Goal: Transaction & Acquisition: Purchase product/service

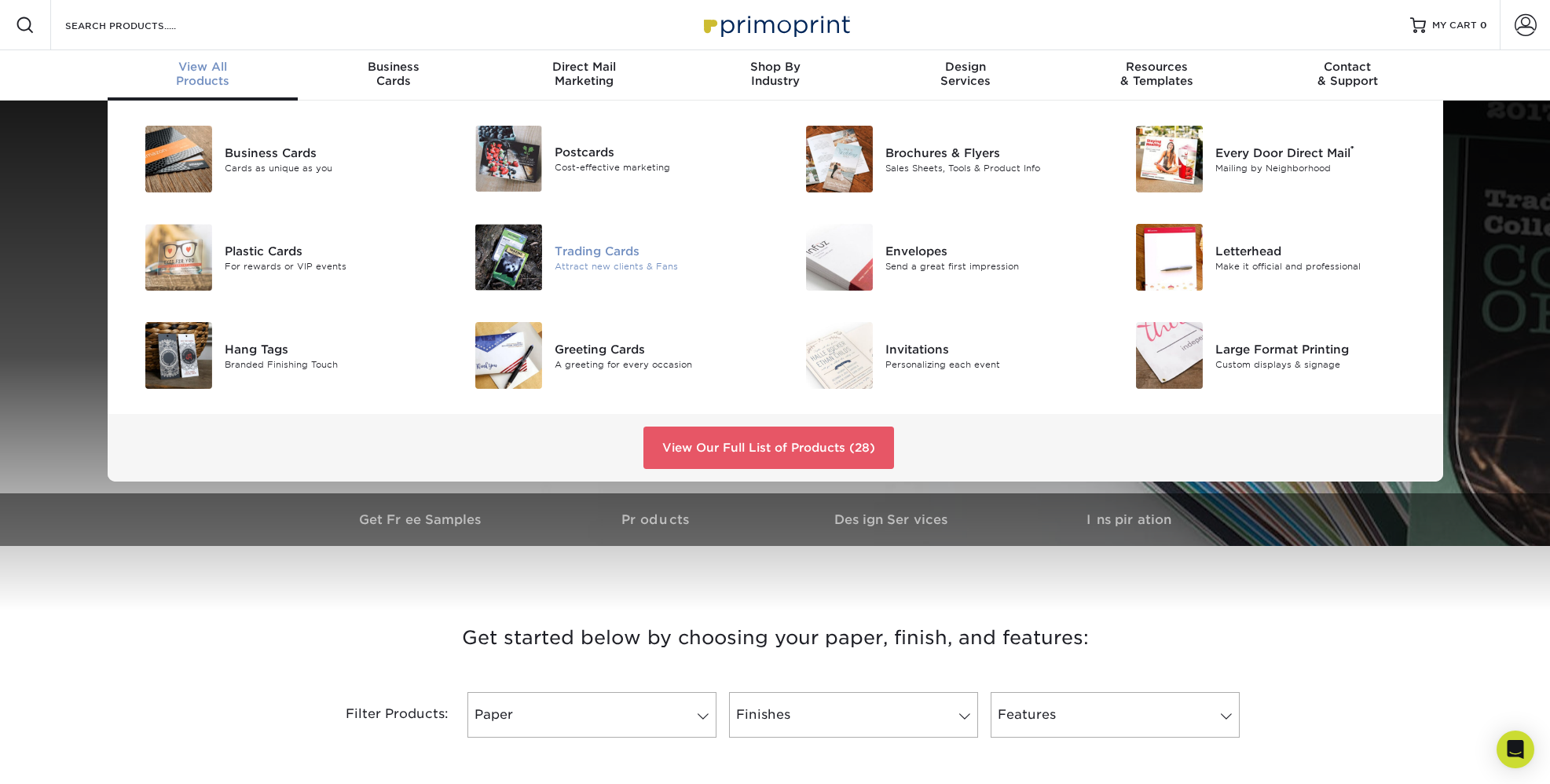
click at [522, 274] on img at bounding box center [508, 256] width 67 height 67
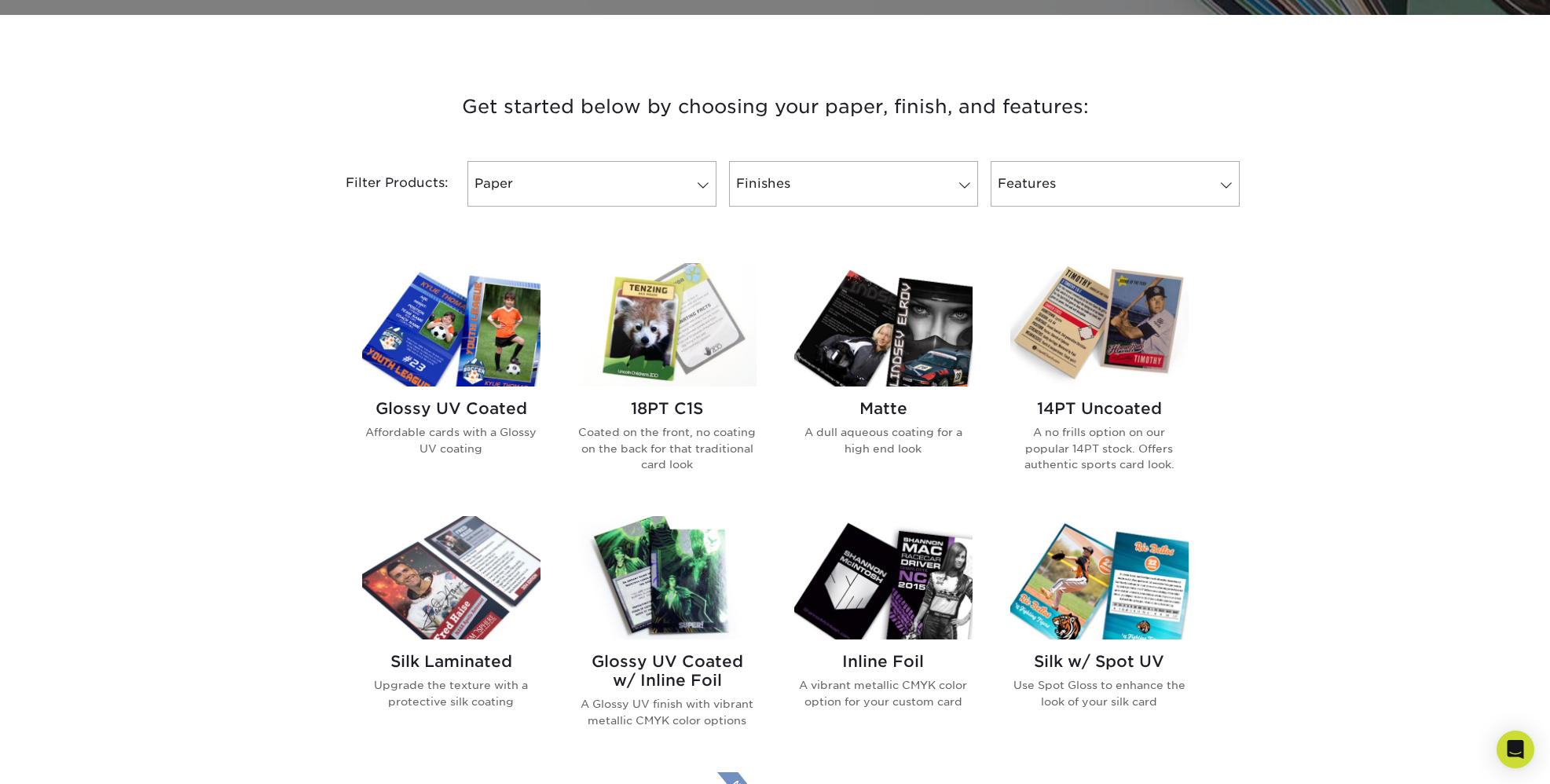
scroll to position [554, 0]
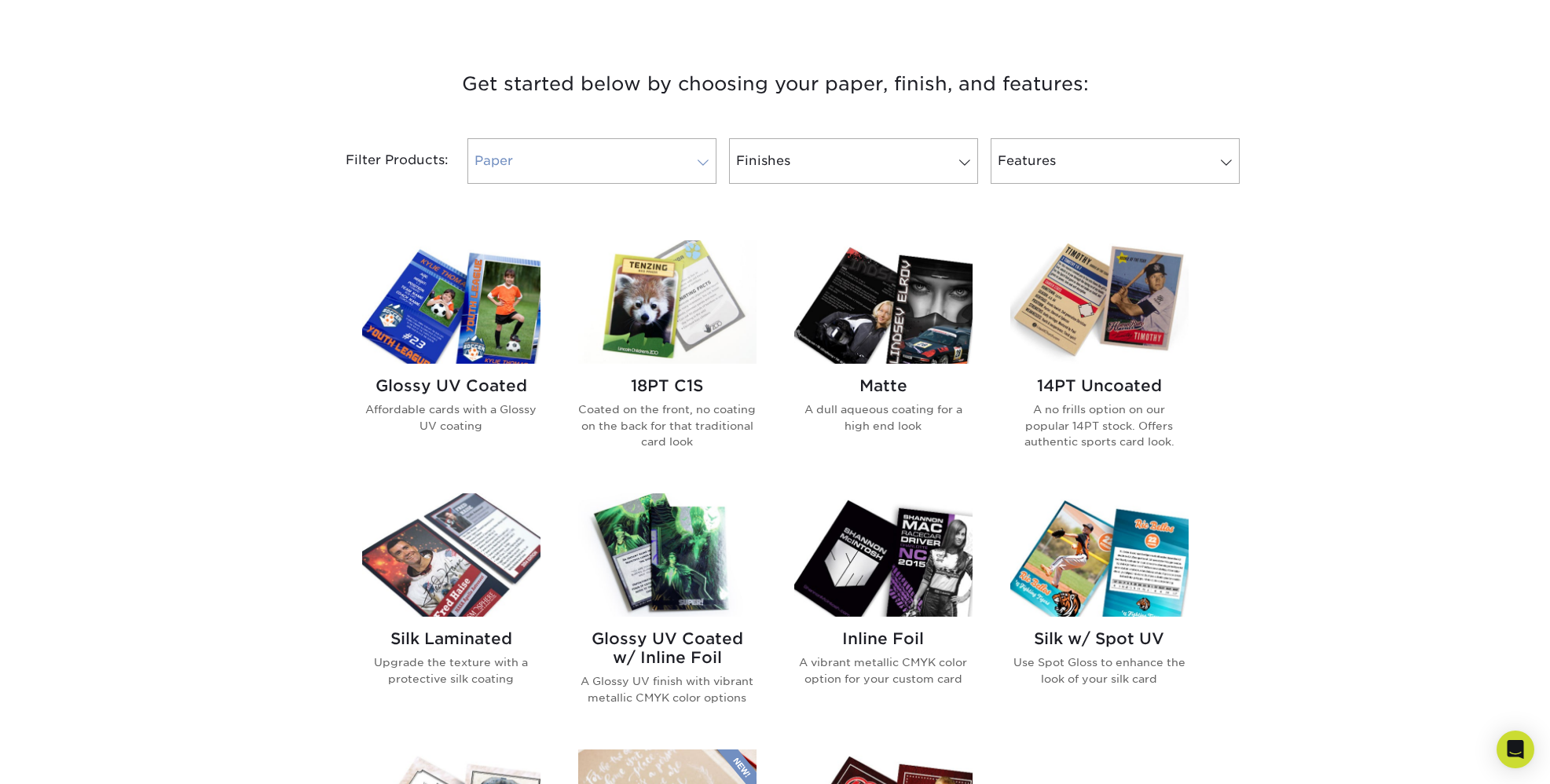
click at [710, 153] on link "Paper" at bounding box center [592, 160] width 249 height 45
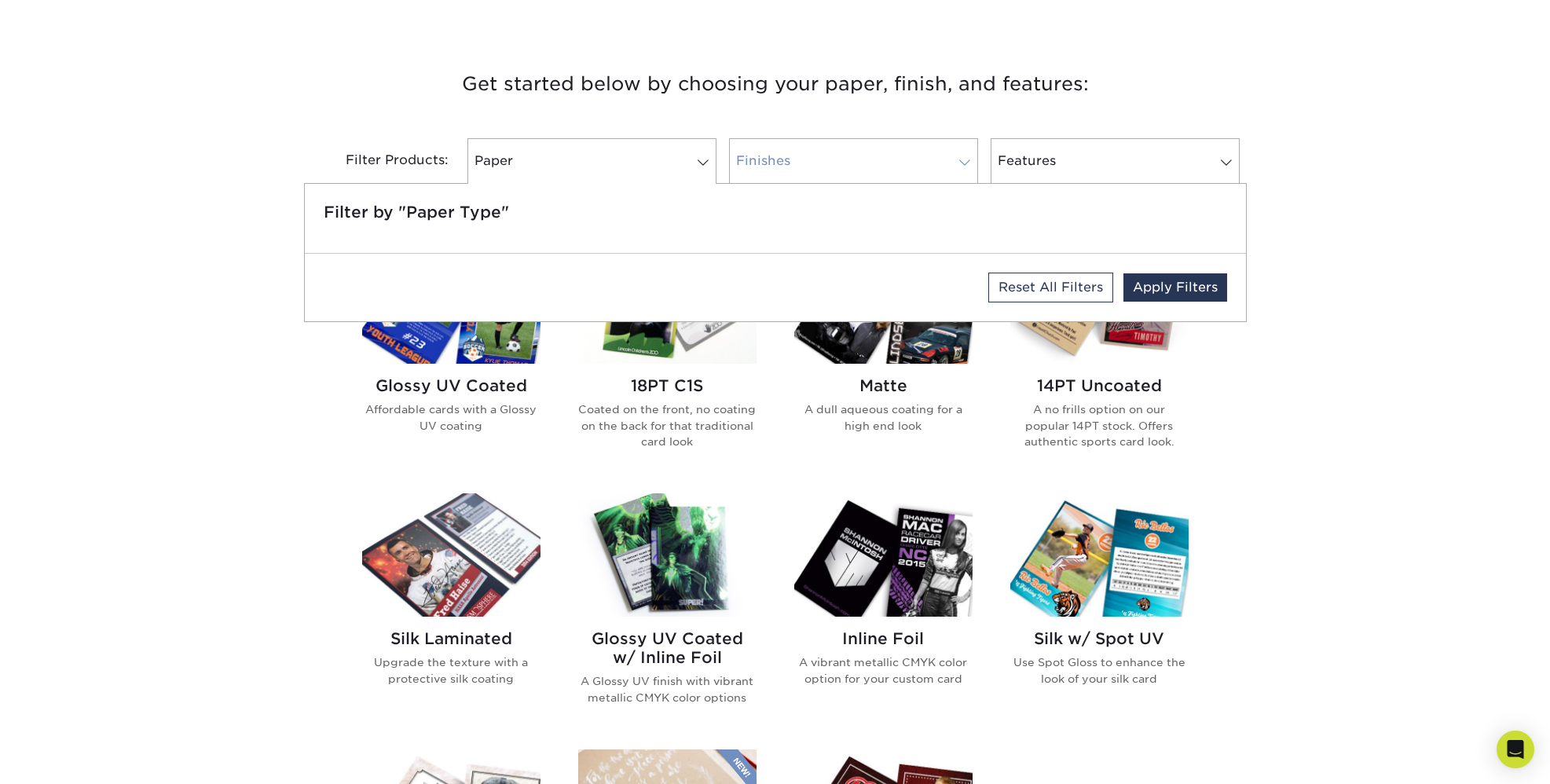
click at [897, 155] on link "Finishes" at bounding box center [853, 160] width 249 height 45
click at [948, 156] on link "Finishes" at bounding box center [853, 160] width 249 height 45
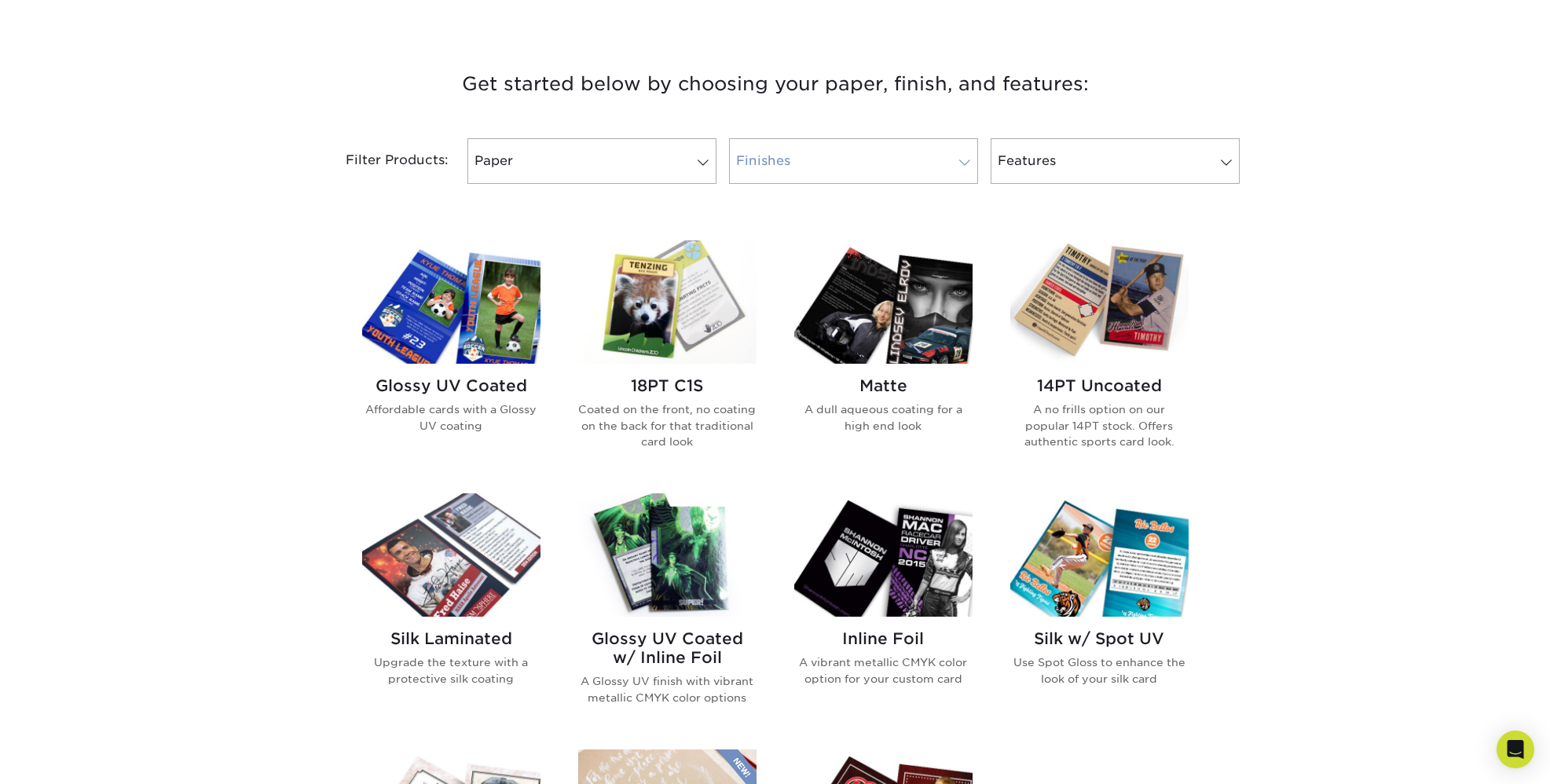
click at [960, 156] on span at bounding box center [964, 162] width 22 height 12
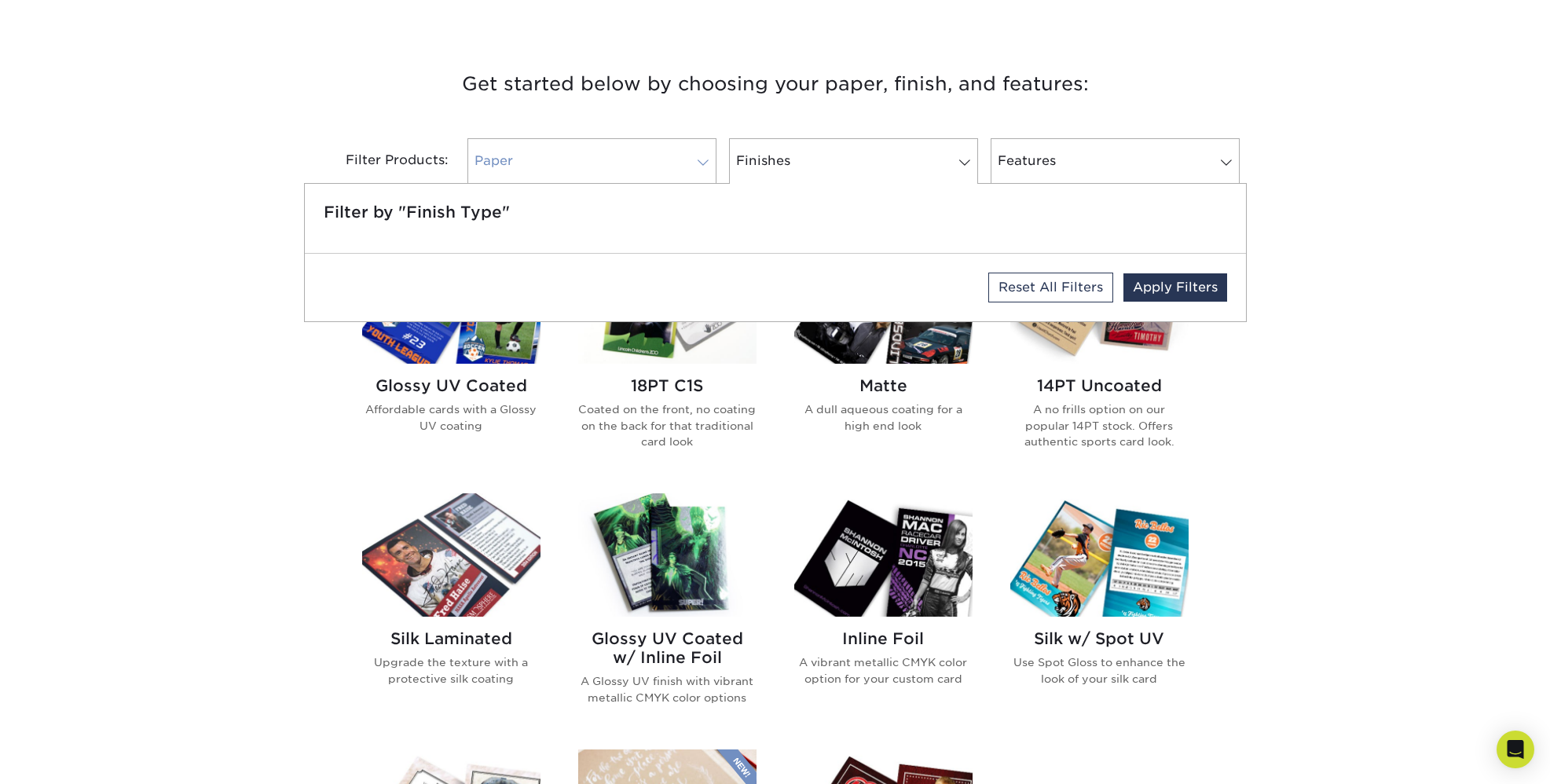
click at [700, 160] on span at bounding box center [703, 162] width 22 height 12
click at [43, 340] on div "Get started below by choosing your paper, finish, and features: Filtered Matche…" at bounding box center [775, 616] width 1550 height 1172
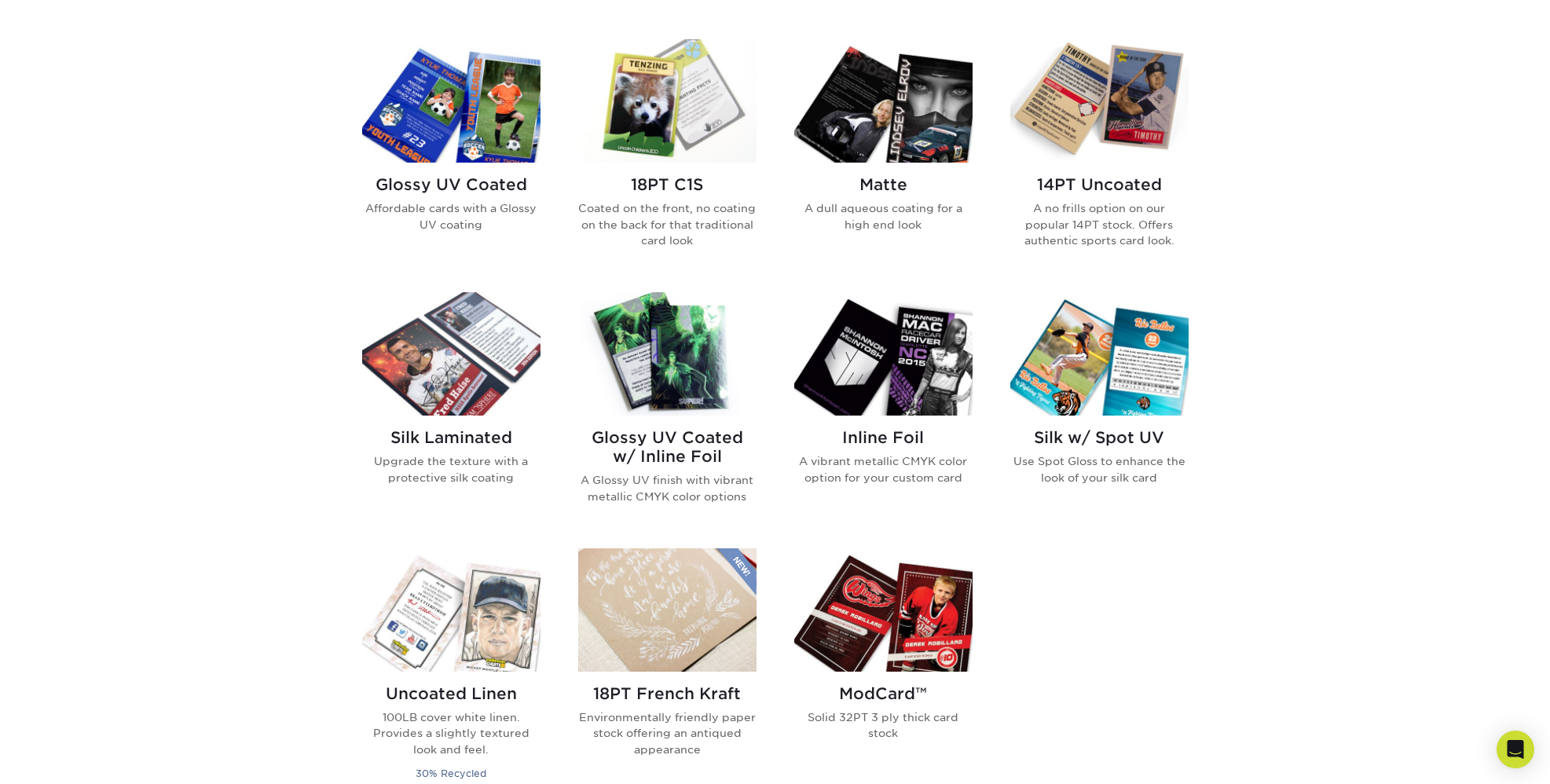
scroll to position [740, 0]
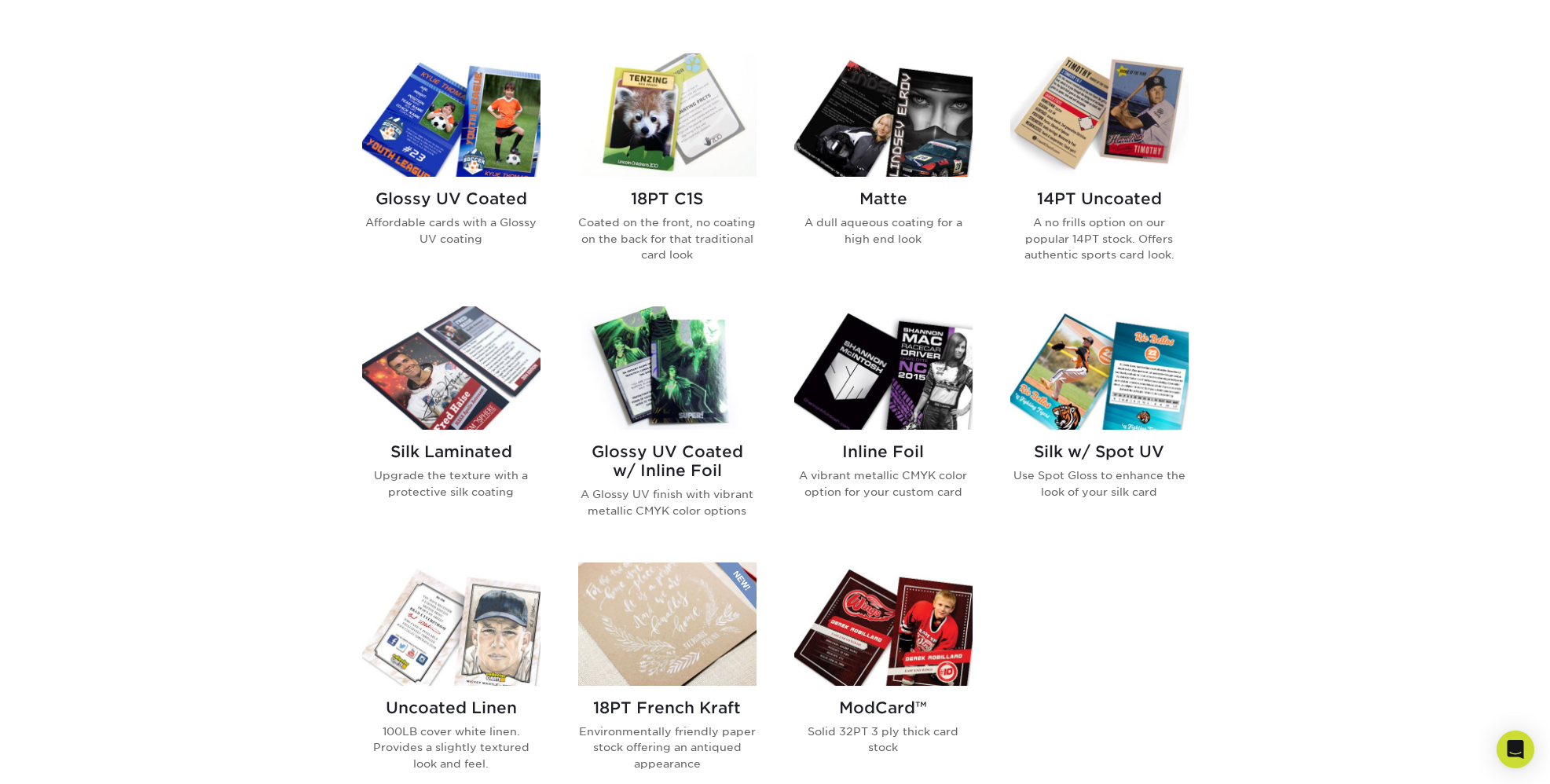
click at [456, 135] on img at bounding box center [451, 115] width 178 height 123
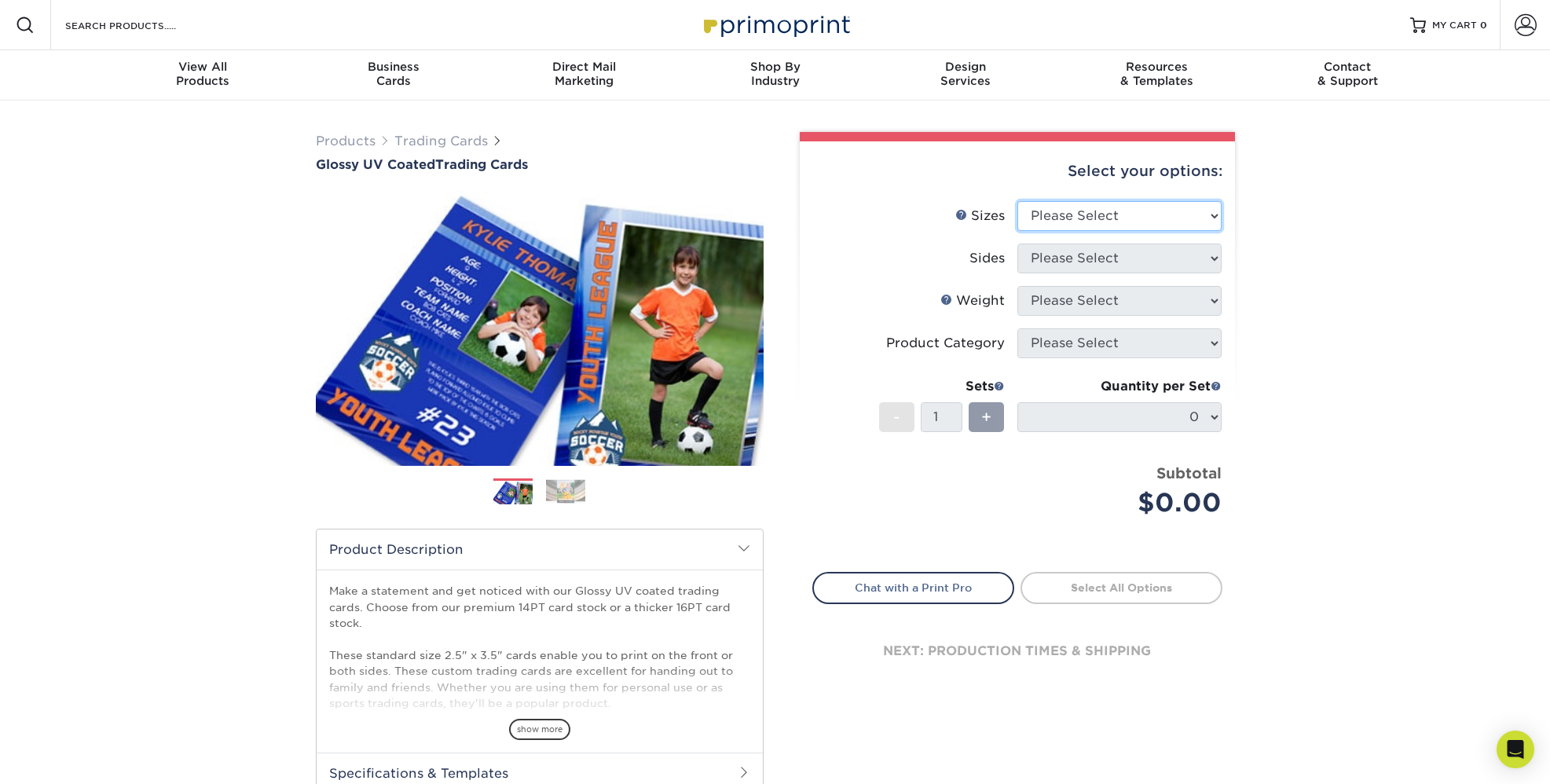
select select "2.50x3.50"
select select "13abbda7-1d64-4f25-8bb2-c179b224825d"
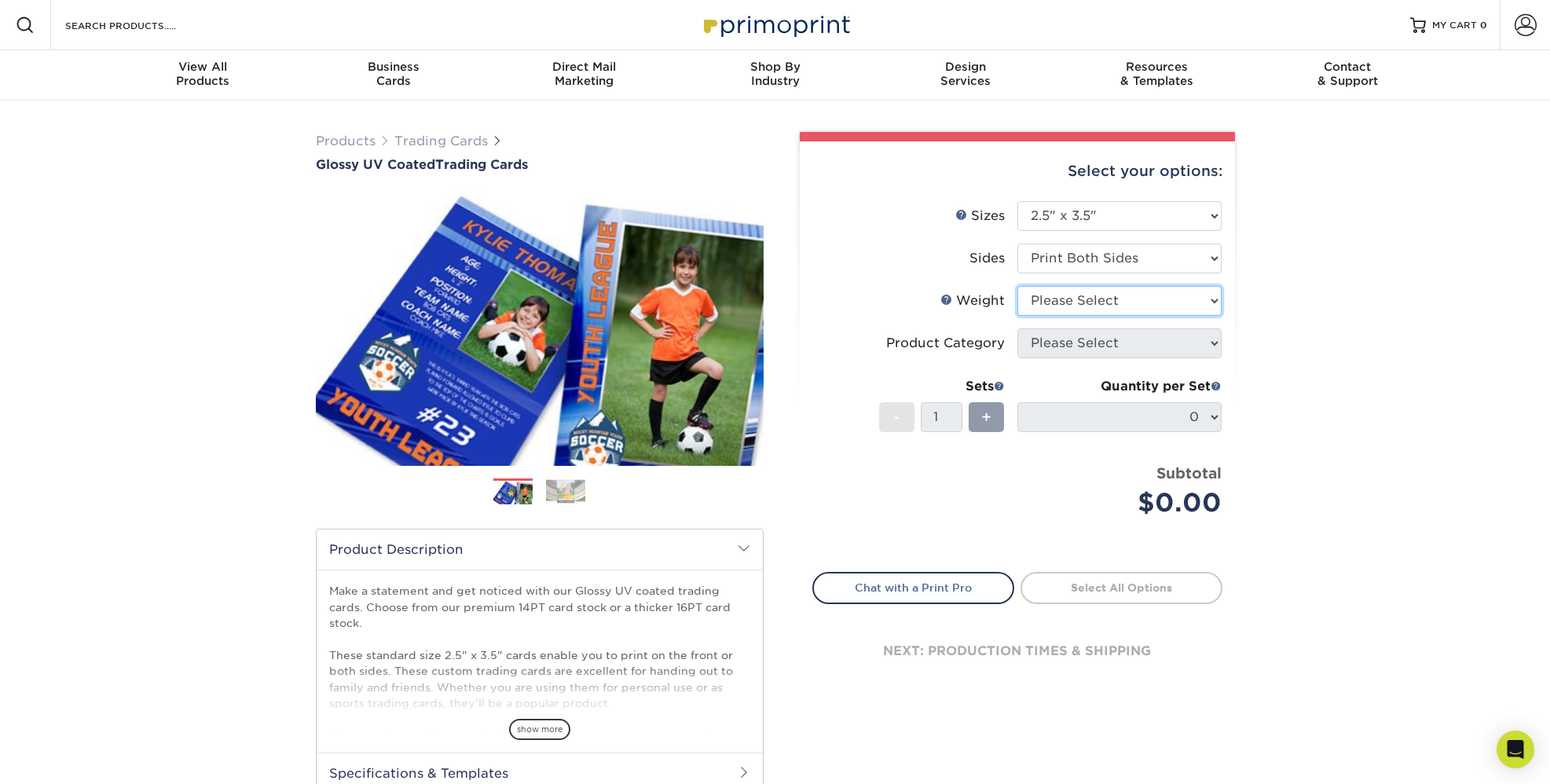
select select "18PTC1S"
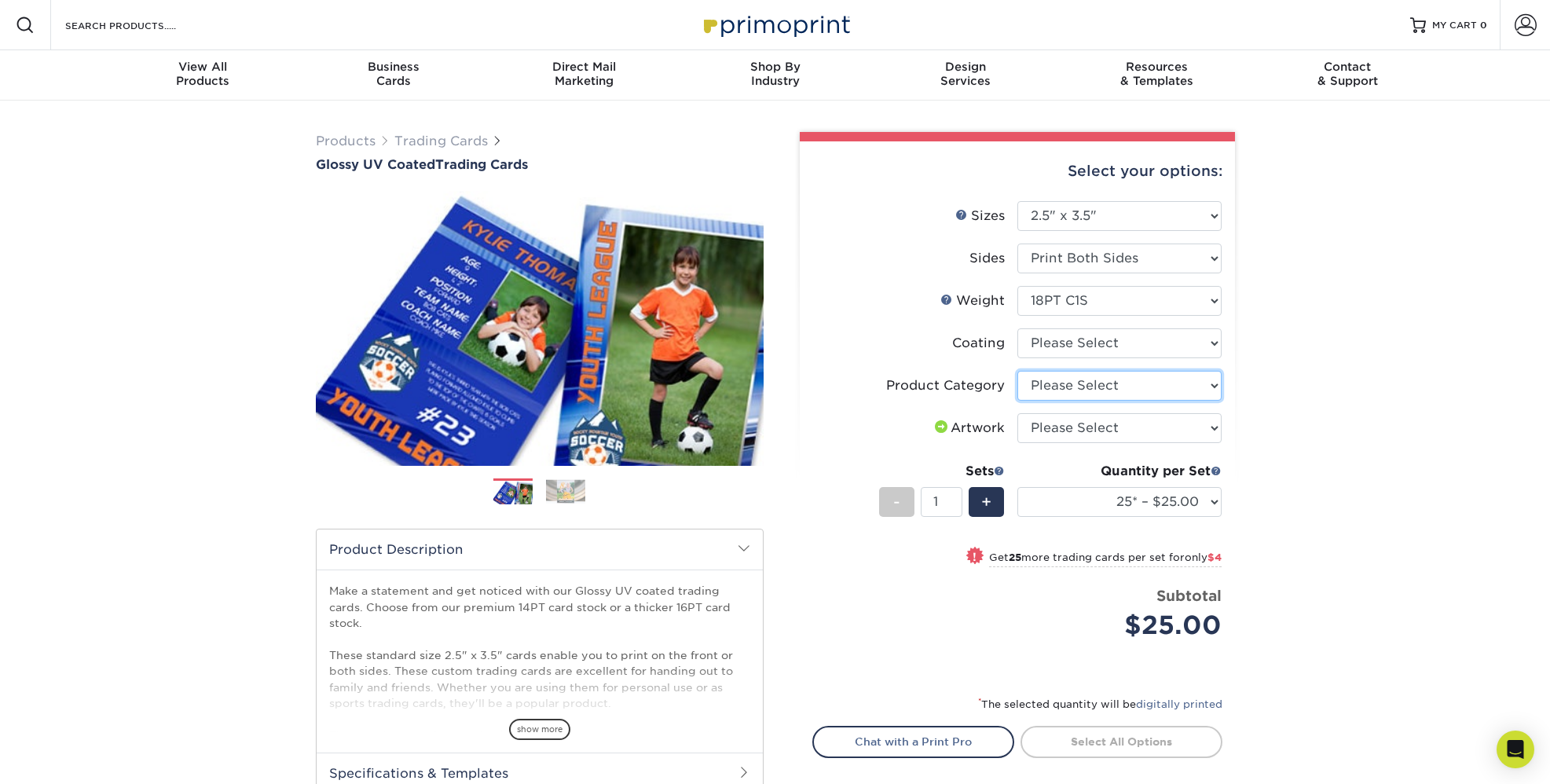
select select "c2f9bce9-36c2-409d-b101-c29d9d031e18"
select select "upload"
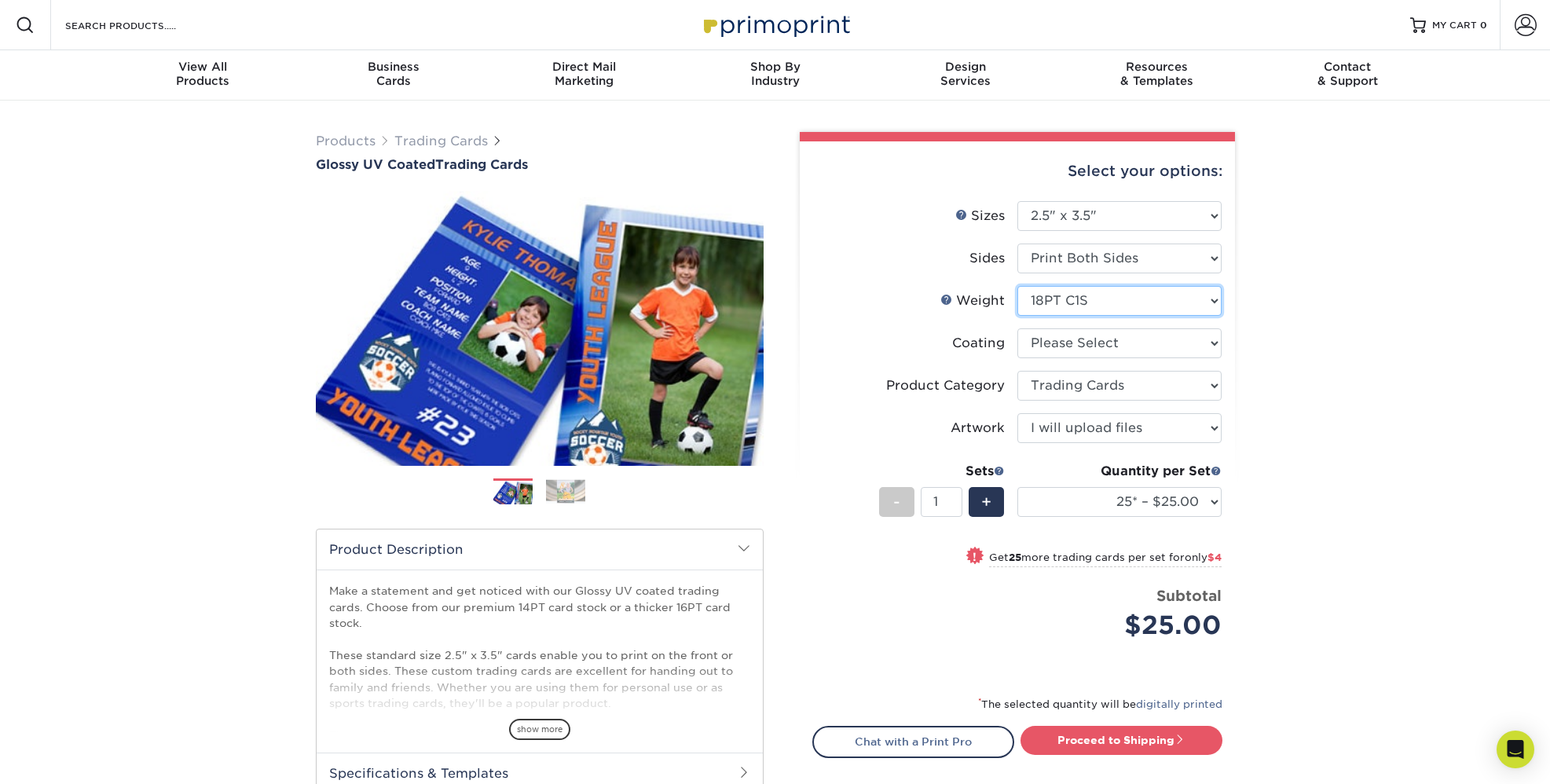
select select "14PT"
select select "-1"
select select
select select "-1"
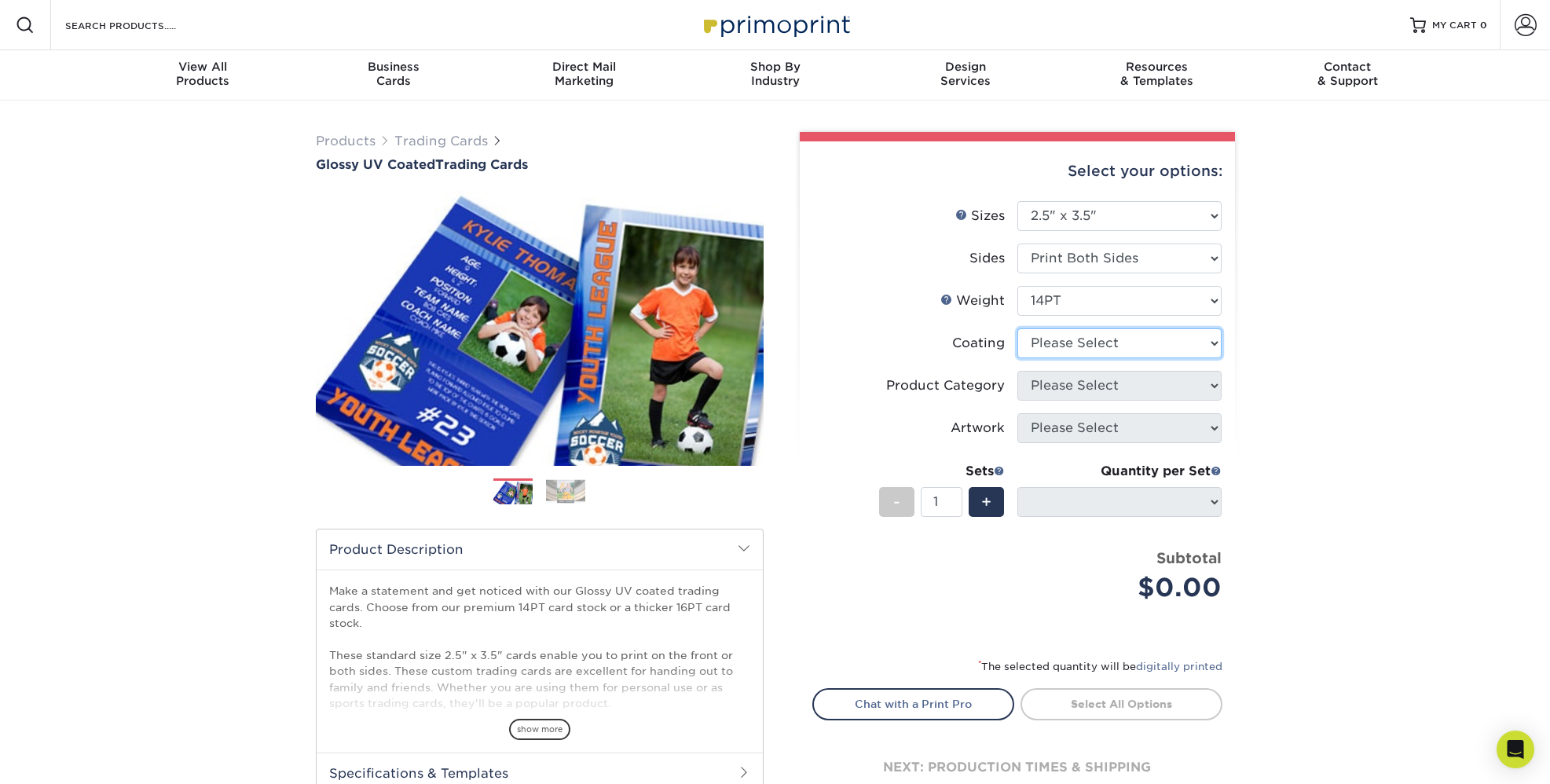
select select "ae367451-b2b8-45df-a344-0f05b6a12993"
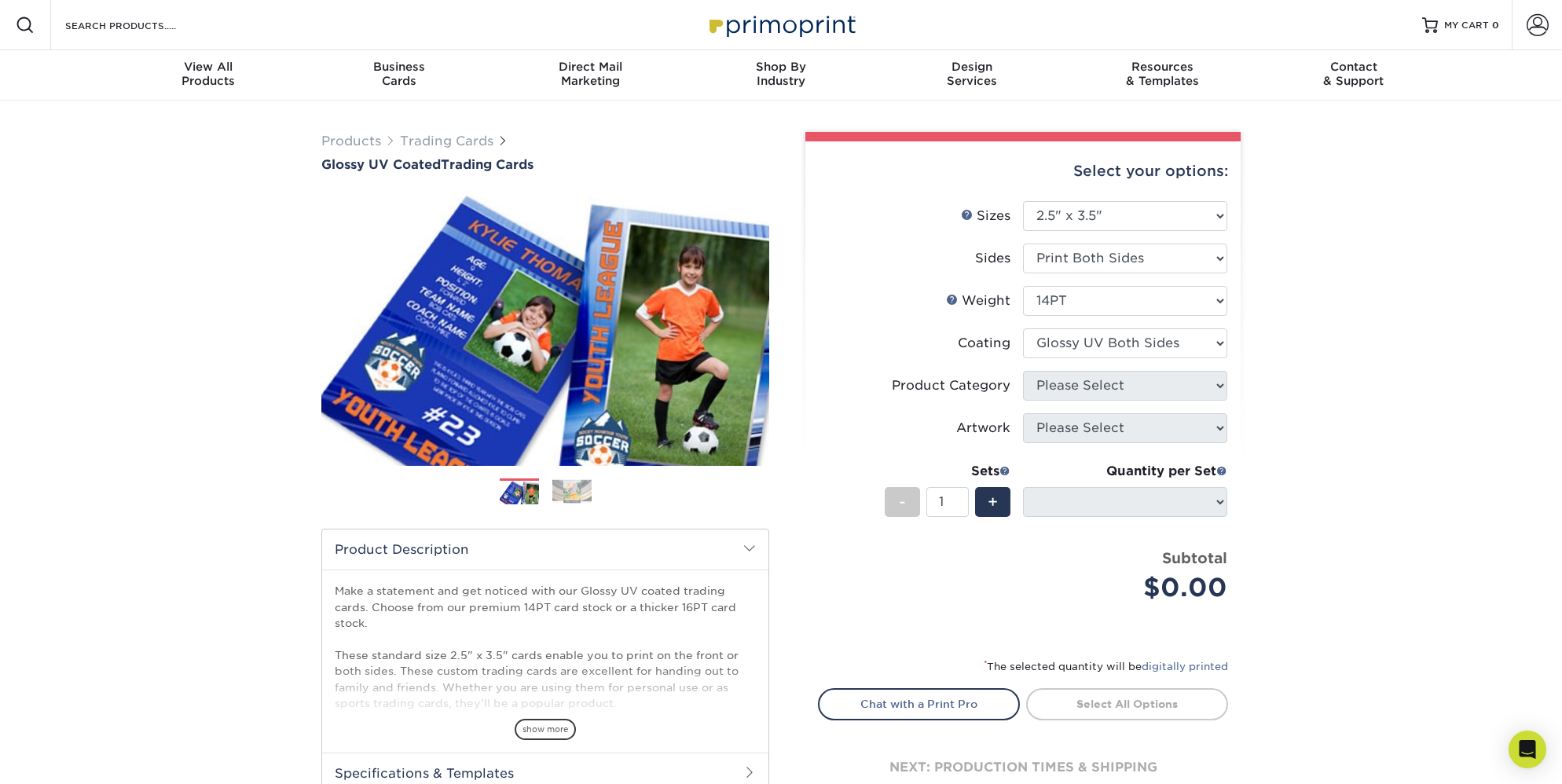
select select "-1"
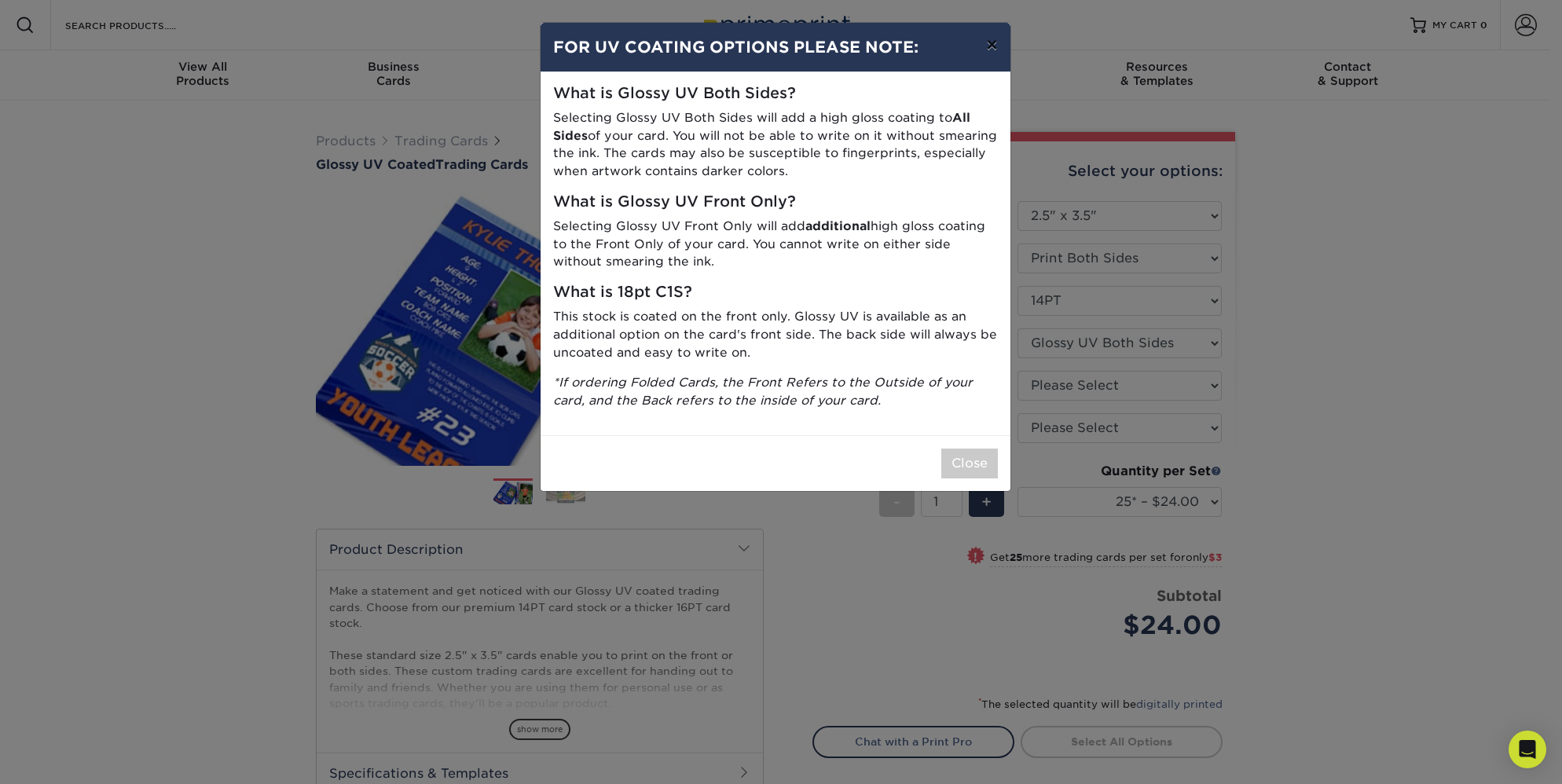
click at [991, 46] on button "×" at bounding box center [991, 45] width 36 height 44
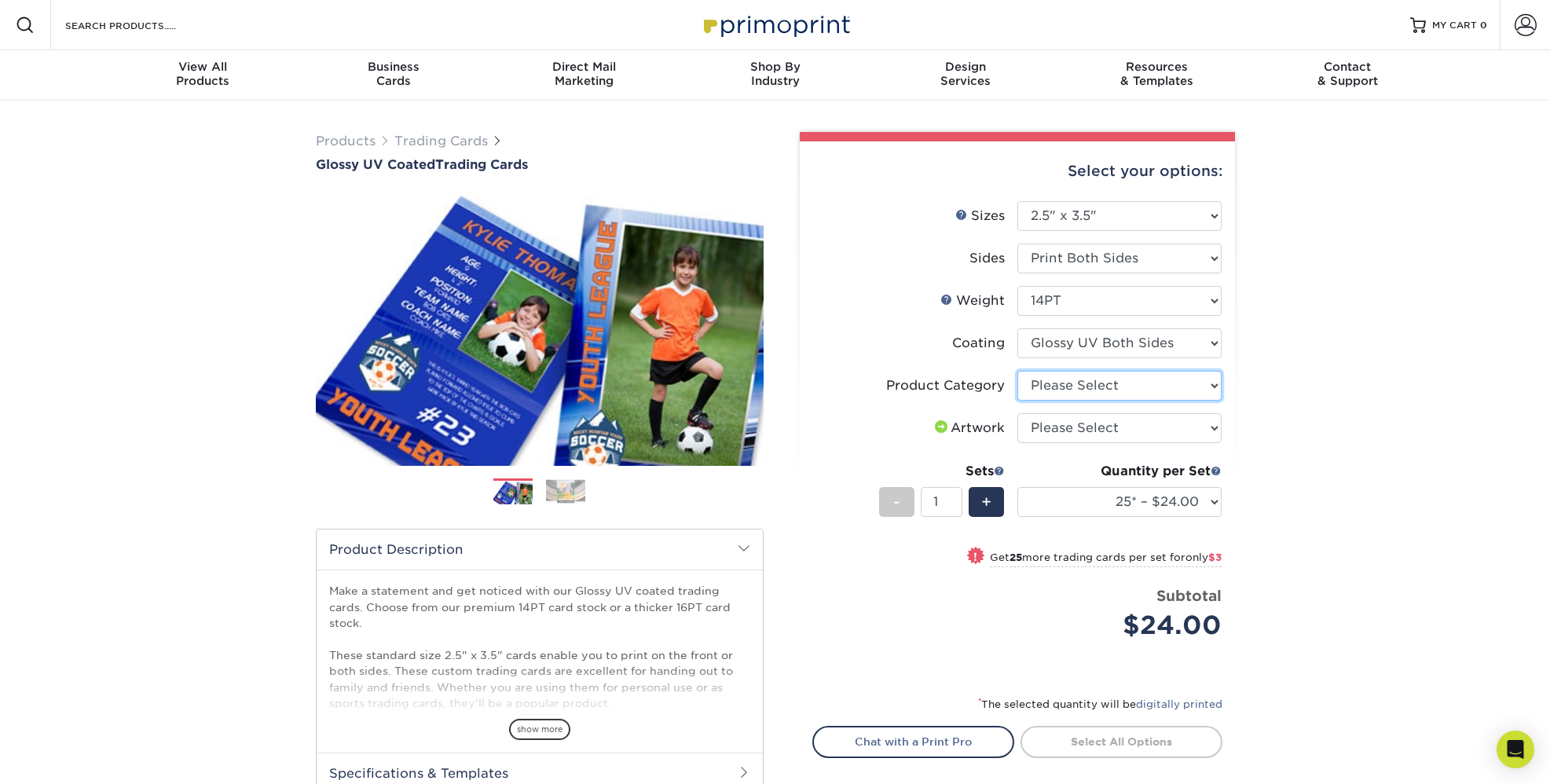
select select "c2f9bce9-36c2-409d-b101-c29d9d031e18"
select select "upload"
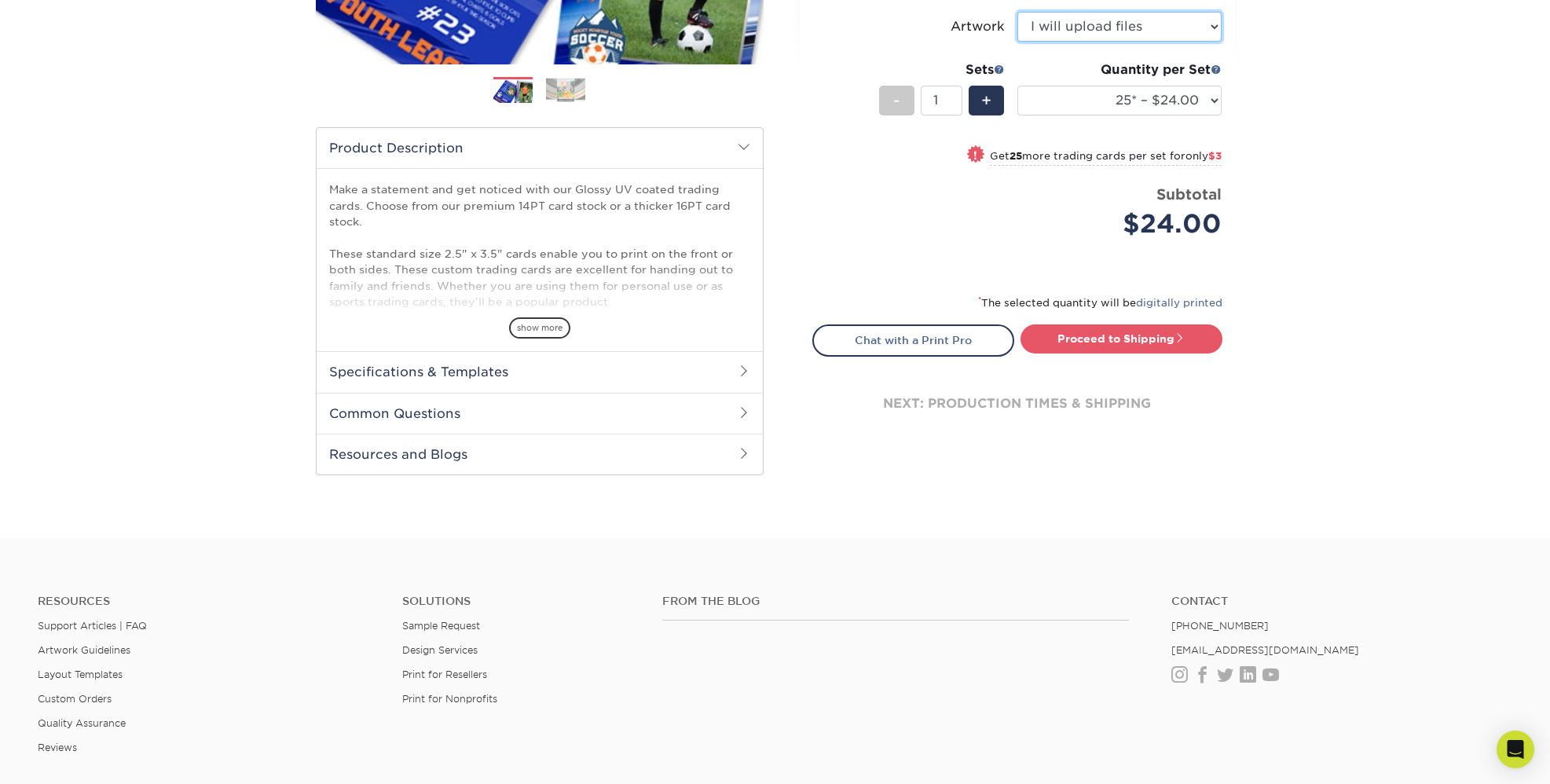
scroll to position [404, 0]
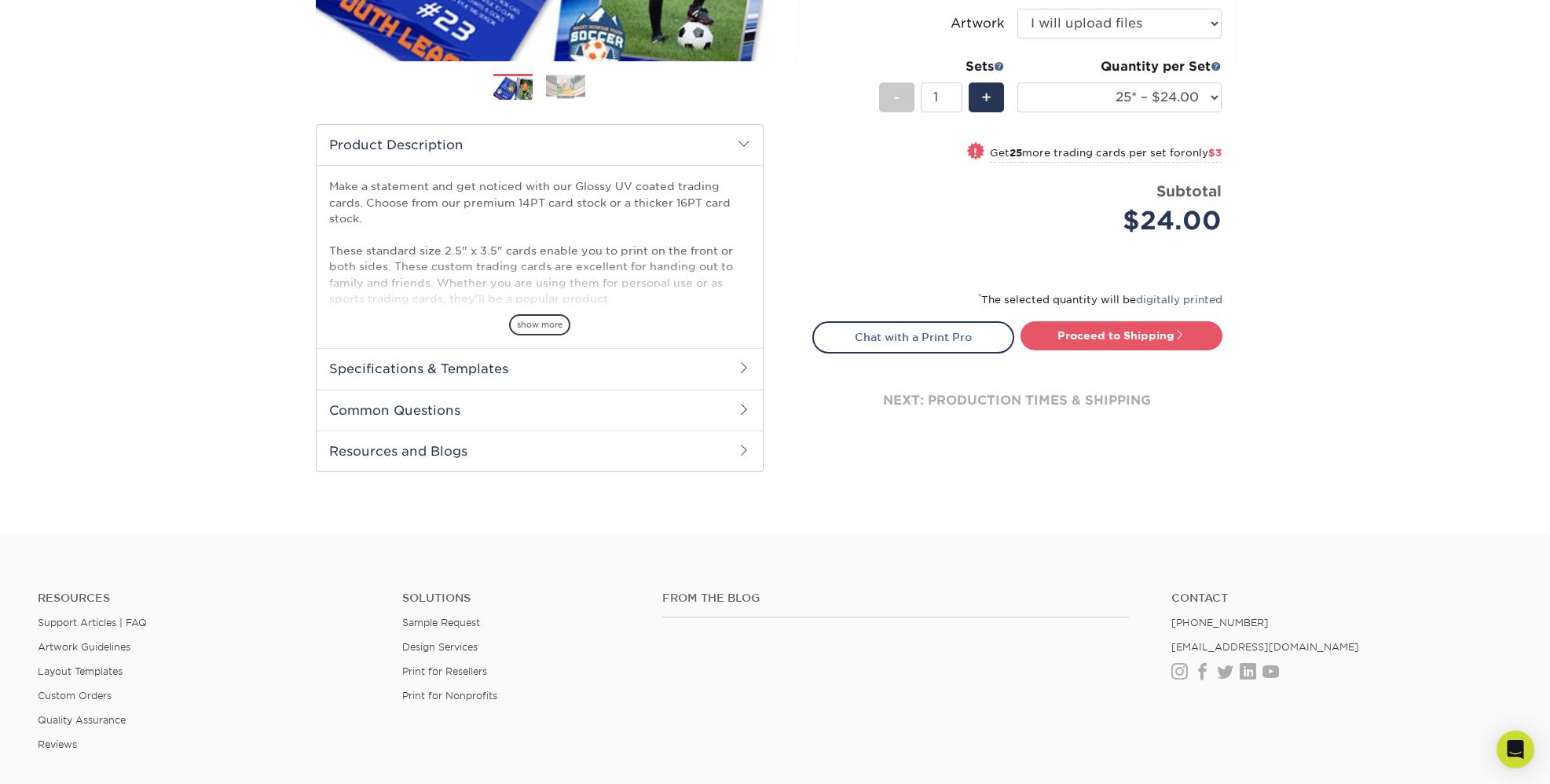
click at [740, 407] on span at bounding box center [744, 408] width 12 height 12
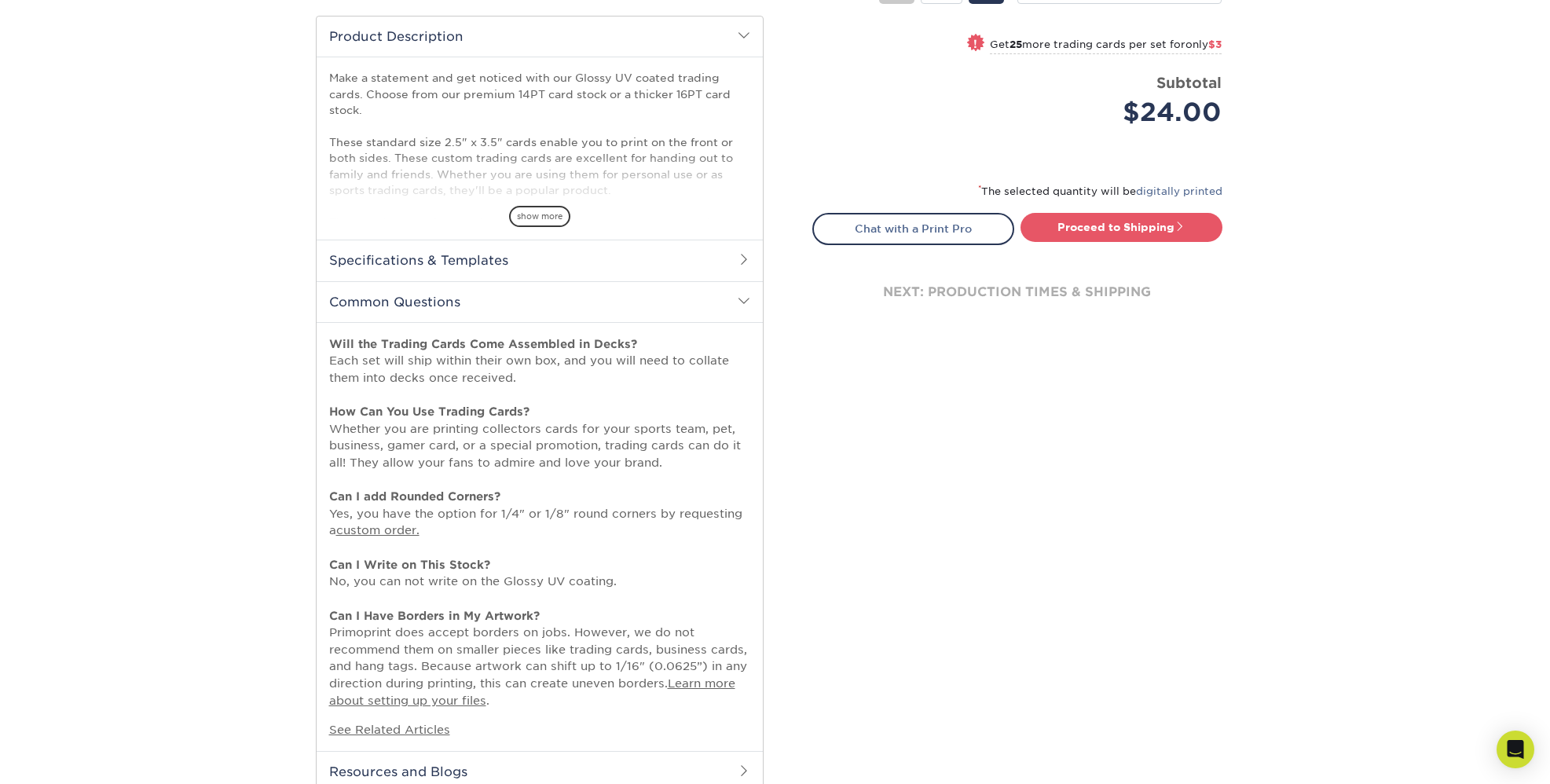
scroll to position [0, 0]
